Goal: Task Accomplishment & Management: Complete application form

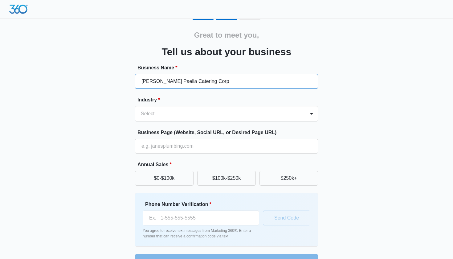
type input "[PERSON_NAME] Paella Catering Corp"
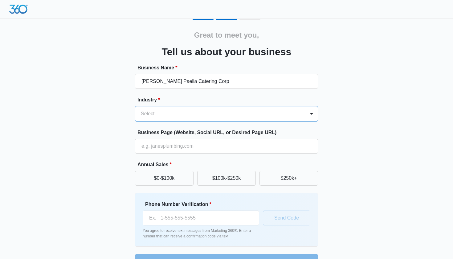
click at [239, 114] on div at bounding box center [219, 113] width 157 height 9
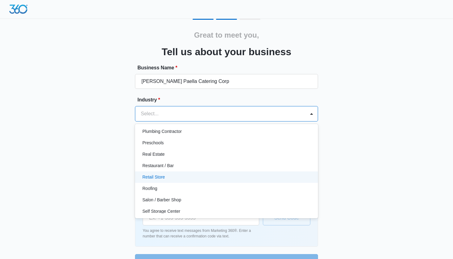
scroll to position [414, 0]
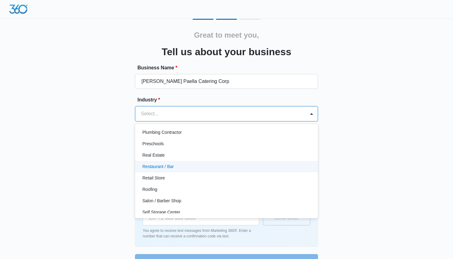
click at [200, 165] on div "Restaurant / Bar" at bounding box center [225, 166] width 167 height 6
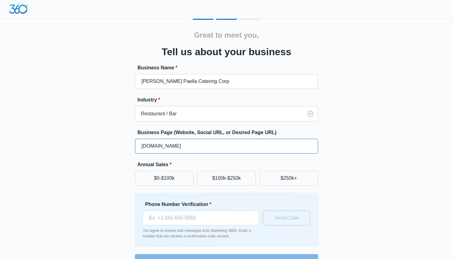
type input "www.garciapaellacater.com"
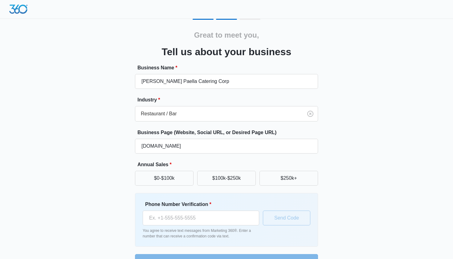
click at [334, 149] on div "Great to meet you, Tell us about your business Business Name * Garcia's Paella …" at bounding box center [227, 144] width 370 height 250
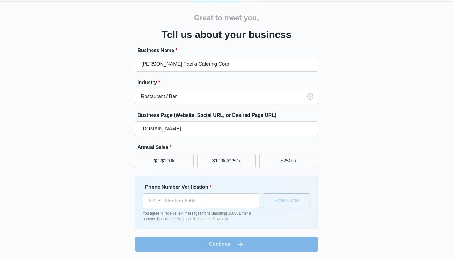
scroll to position [17, 0]
click at [218, 164] on button "$100k-$250k" at bounding box center [226, 160] width 59 height 15
click at [350, 150] on div "Great to meet you, Tell us about your business Business Name * Garcia's Paella …" at bounding box center [227, 127] width 370 height 250
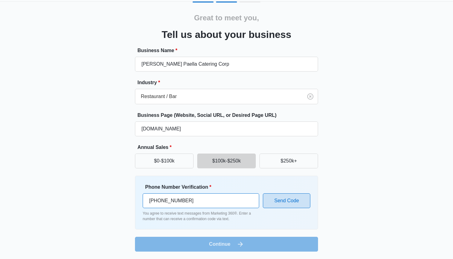
type input "(786) 985-8131"
click at [295, 199] on button "Send Code" at bounding box center [286, 200] width 47 height 15
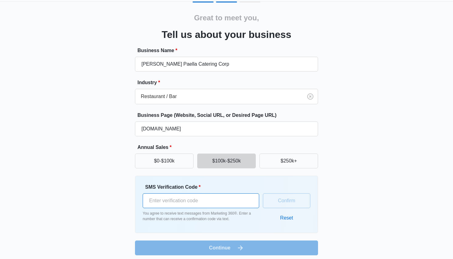
click at [206, 200] on input "SMS Verification Code *" at bounding box center [201, 200] width 116 height 15
type input "626664"
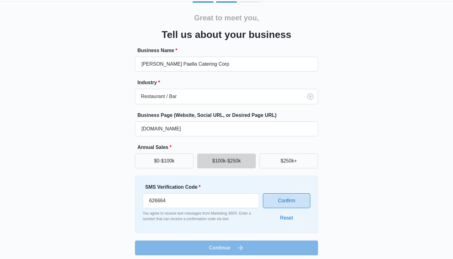
click at [304, 202] on button "Confirm" at bounding box center [286, 200] width 47 height 15
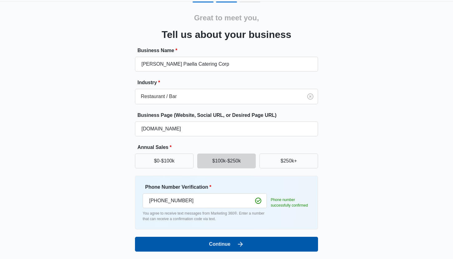
click at [270, 241] on button "Continue" at bounding box center [226, 244] width 183 height 15
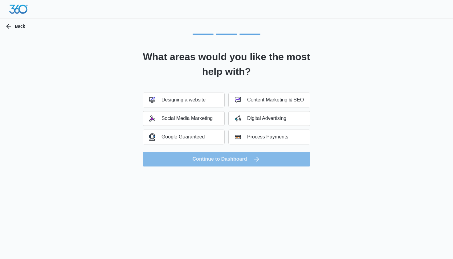
scroll to position [0, 0]
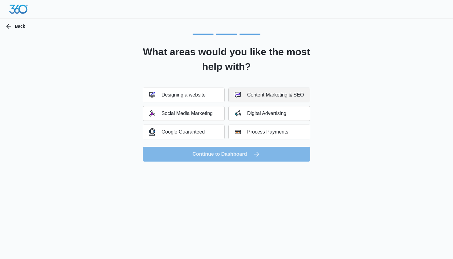
click at [254, 95] on div "Content Marketing & SEO" at bounding box center [269, 95] width 69 height 6
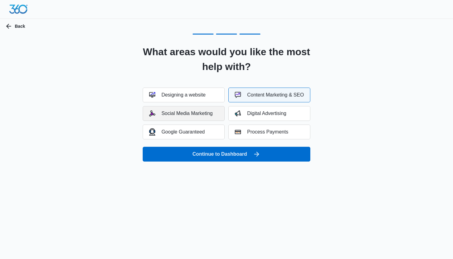
click at [190, 112] on div "Social Media Marketing" at bounding box center [180, 113] width 63 height 6
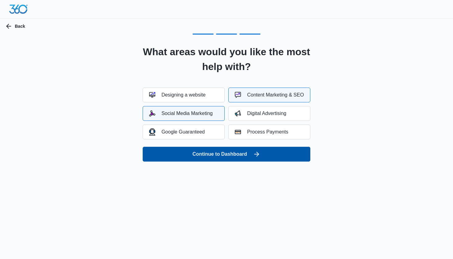
click at [226, 155] on button "Continue to Dashboard" at bounding box center [227, 154] width 168 height 15
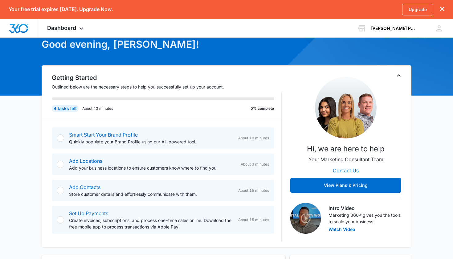
scroll to position [34, 0]
click at [59, 138] on div at bounding box center [60, 137] width 7 height 7
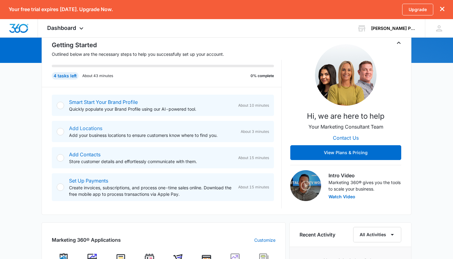
scroll to position [67, 0]
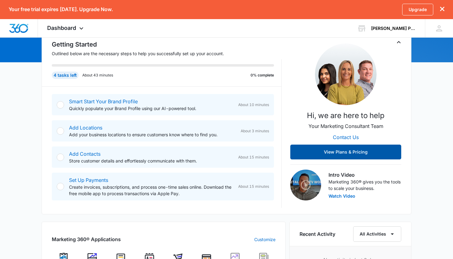
click at [349, 153] on button "View Plans & Pricing" at bounding box center [345, 151] width 111 height 15
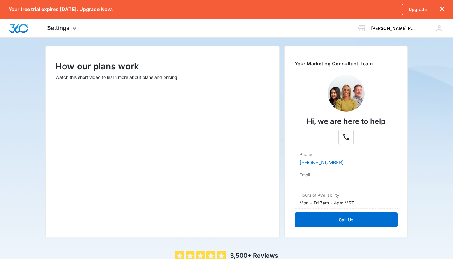
scroll to position [66, 0]
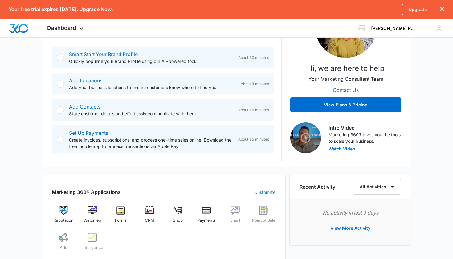
scroll to position [113, 0]
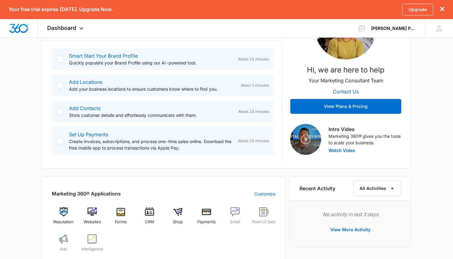
click at [60, 112] on div at bounding box center [60, 111] width 7 height 7
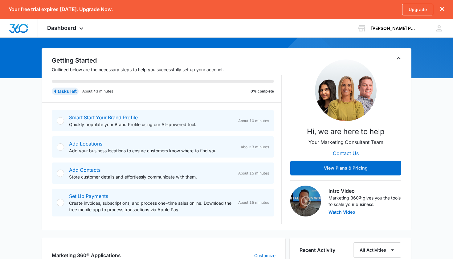
scroll to position [51, 0]
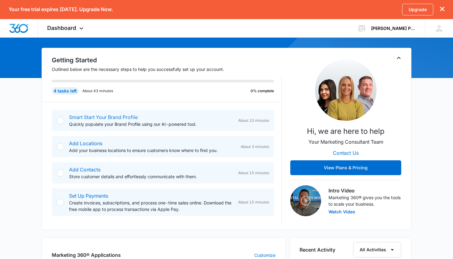
click at [123, 117] on link "Smart Start Your Brand Profile" at bounding box center [103, 117] width 69 height 6
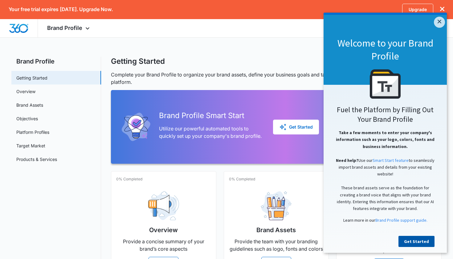
click at [412, 243] on link "Get Started" at bounding box center [416, 241] width 36 height 11
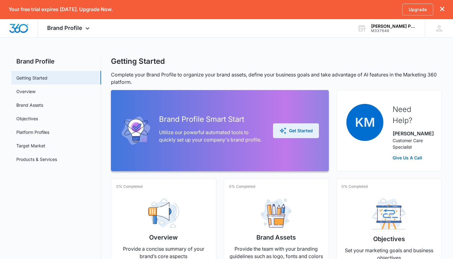
click at [301, 134] on div "Get Started" at bounding box center [296, 130] width 34 height 7
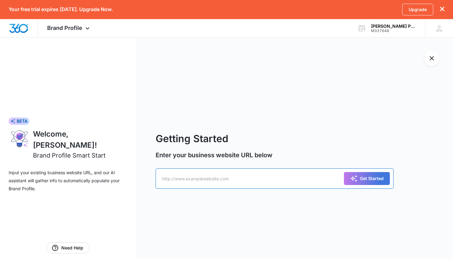
click at [250, 176] on input "text" at bounding box center [275, 178] width 238 height 20
type input "www.garciapaellacater.com"
click at [375, 178] on div "Get Started" at bounding box center [367, 178] width 34 height 7
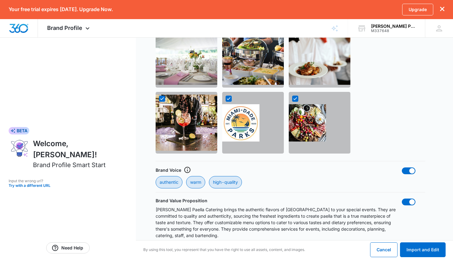
scroll to position [650, 0]
click at [425, 246] on button "Import and Edit" at bounding box center [423, 249] width 46 height 15
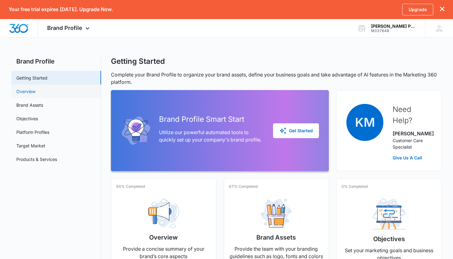
click at [27, 92] on link "Overview" at bounding box center [25, 91] width 19 height 6
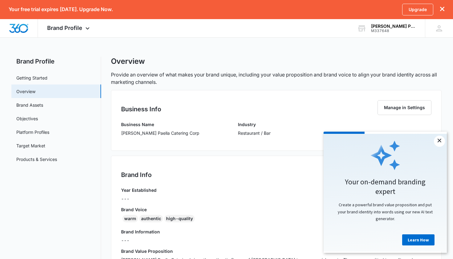
click at [439, 140] on link "×" at bounding box center [439, 141] width 11 height 11
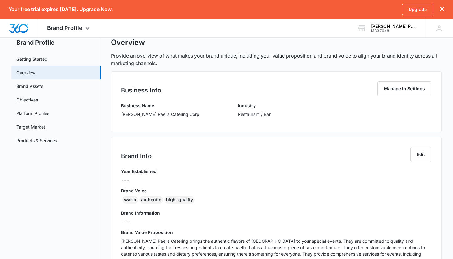
scroll to position [18, 0]
click at [420, 156] on button "Edit" at bounding box center [420, 154] width 21 height 15
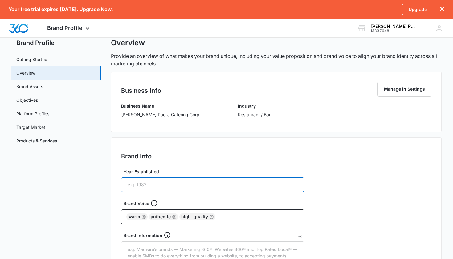
click at [220, 184] on input "Year Established" at bounding box center [212, 184] width 183 height 15
type input "2010"
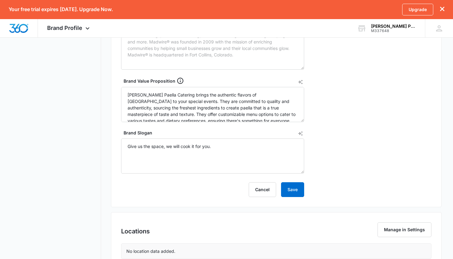
scroll to position [252, 0]
click at [295, 191] on button "Save" at bounding box center [292, 189] width 23 height 15
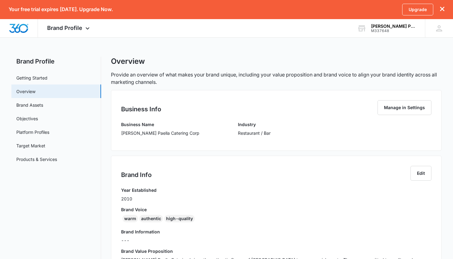
scroll to position [0, 0]
click at [43, 106] on link "Brand Assets" at bounding box center [29, 105] width 27 height 6
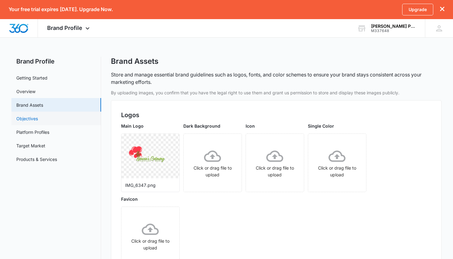
click at [38, 115] on link "Objectives" at bounding box center [27, 118] width 22 height 6
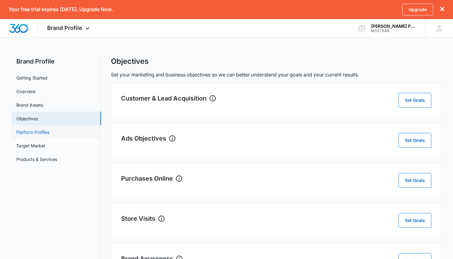
click at [42, 133] on link "Platform Profiles" at bounding box center [32, 132] width 33 height 6
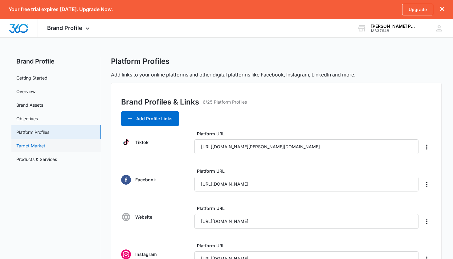
click at [29, 146] on link "Target Market" at bounding box center [30, 145] width 29 height 6
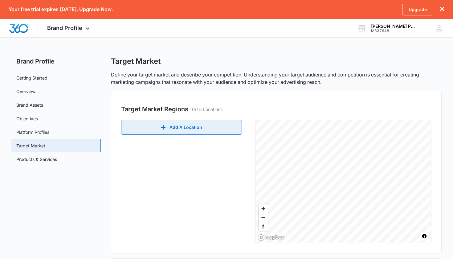
click at [186, 129] on button "Add A Location" at bounding box center [181, 127] width 121 height 15
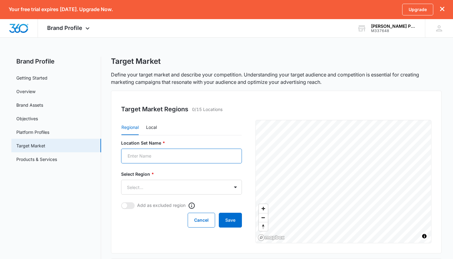
click at [159, 156] on input "Location Set Name *" at bounding box center [181, 156] width 121 height 15
type input "Miami Dade"
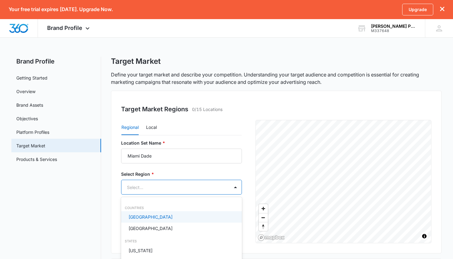
click at [199, 184] on body "Your free trial expires in 14 days. Upgrade Now. Upgrade Brand Profile Apps Rep…" at bounding box center [226, 129] width 453 height 259
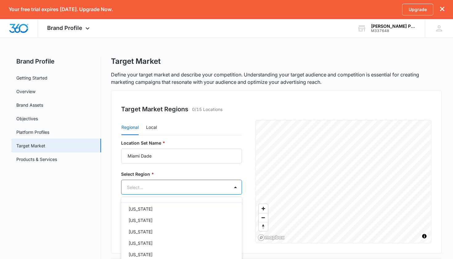
scroll to position [123, 0]
click at [158, 229] on div "Florida" at bounding box center [180, 230] width 105 height 6
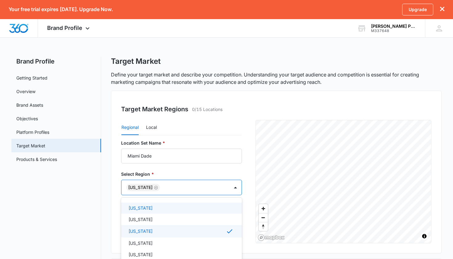
click at [249, 134] on div at bounding box center [226, 129] width 453 height 259
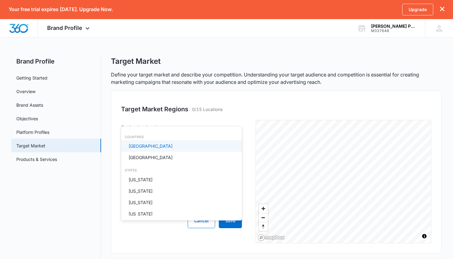
scroll to position [0, 0]
click at [170, 116] on body "Your free trial expires in 14 days. Upgrade Now. Upgrade Brand Profile Apps Rep…" at bounding box center [226, 129] width 453 height 259
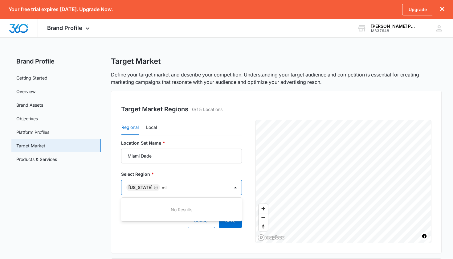
type input "m"
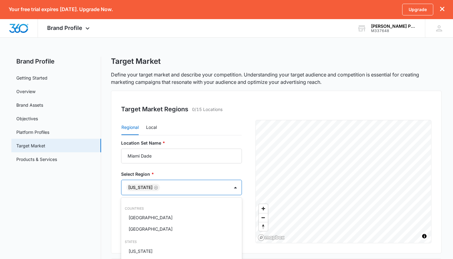
click at [252, 100] on div at bounding box center [226, 129] width 453 height 259
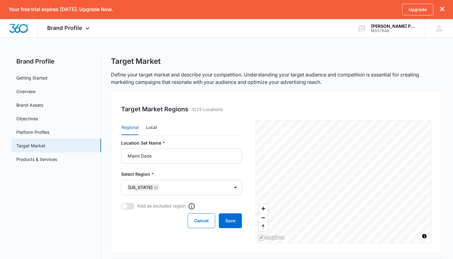
click at [127, 207] on span at bounding box center [128, 206] width 14 height 7
click at [121, 203] on input "checkbox" at bounding box center [121, 202] width 0 height 0
click at [128, 208] on span at bounding box center [128, 206] width 14 height 7
click at [121, 203] on input "checkbox" at bounding box center [121, 202] width 0 height 0
checkbox input "false"
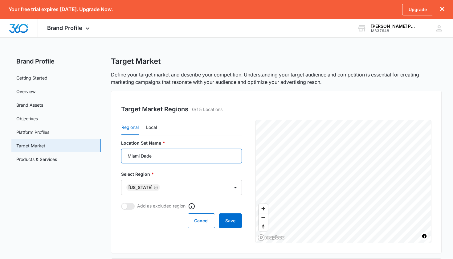
click at [155, 154] on input "Miami Dade" at bounding box center [181, 156] width 121 height 15
type input "M"
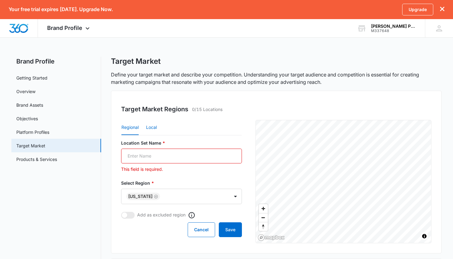
click at [151, 127] on button "Local" at bounding box center [151, 127] width 11 height 15
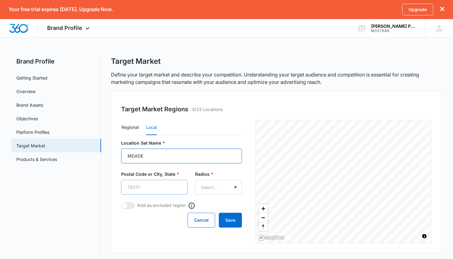
type input "MDADE"
type input "33018"
click at [214, 188] on body "Your free trial expires in 14 days. Upgrade Now. Upgrade Brand Profile Apps Rep…" at bounding box center [226, 198] width 453 height 397
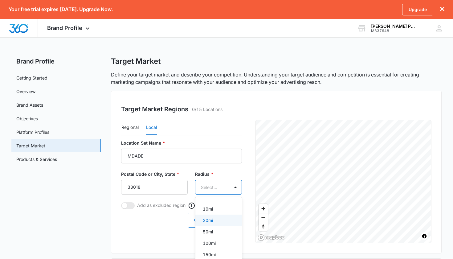
click at [213, 221] on p "20mi" at bounding box center [208, 220] width 10 height 6
click at [213, 190] on body "Your free trial expires in 14 days. Upgrade Now. Upgrade Brand Profile Apps Rep…" at bounding box center [226, 129] width 453 height 259
click at [207, 233] on p "50mi" at bounding box center [208, 233] width 10 height 6
click at [226, 223] on button "Save" at bounding box center [230, 220] width 23 height 15
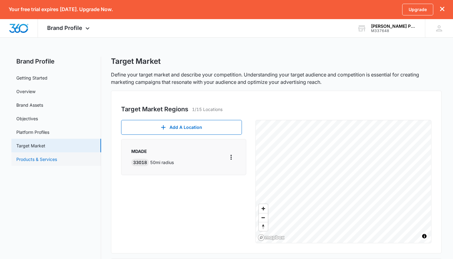
click at [46, 158] on link "Products & Services" at bounding box center [36, 159] width 41 height 6
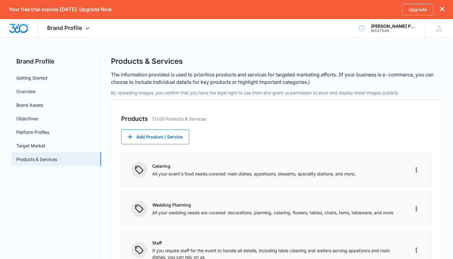
click at [91, 30] on div "Brand Profile Apps Reputation Websites Forms CRM Email Shop Payments POS Ads In…" at bounding box center [69, 28] width 63 height 18
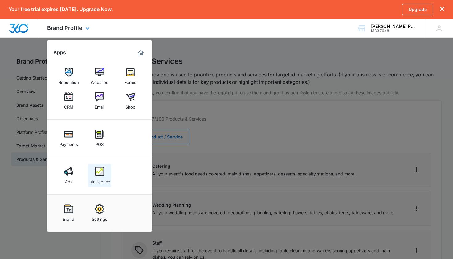
click at [99, 171] on img at bounding box center [99, 171] width 9 height 9
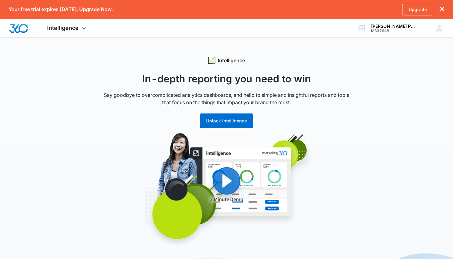
click at [85, 34] on div "Intelligence Apps Reputation Websites Forms CRM Email Shop Payments POS Ads Int…" at bounding box center [67, 28] width 59 height 18
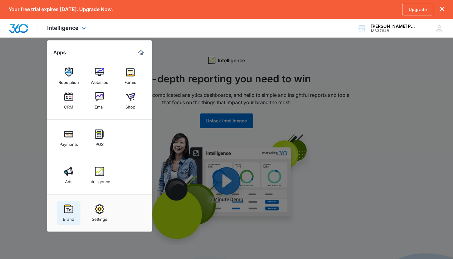
click at [67, 211] on img at bounding box center [68, 208] width 9 height 9
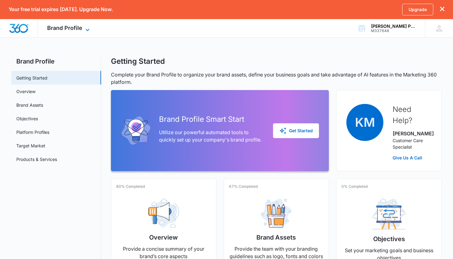
click at [88, 32] on icon at bounding box center [87, 29] width 7 height 7
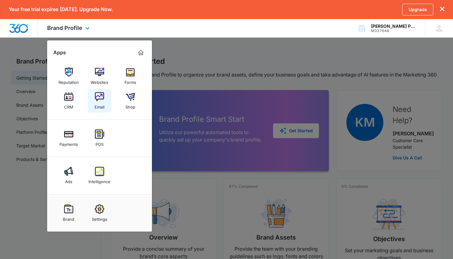
click at [99, 98] on img at bounding box center [99, 96] width 9 height 9
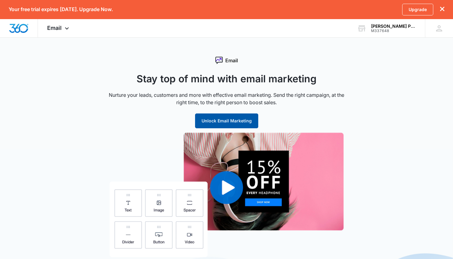
click at [219, 120] on button "Unlock Email Marketing" at bounding box center [226, 120] width 63 height 15
